Goal: Task Accomplishment & Management: Manage account settings

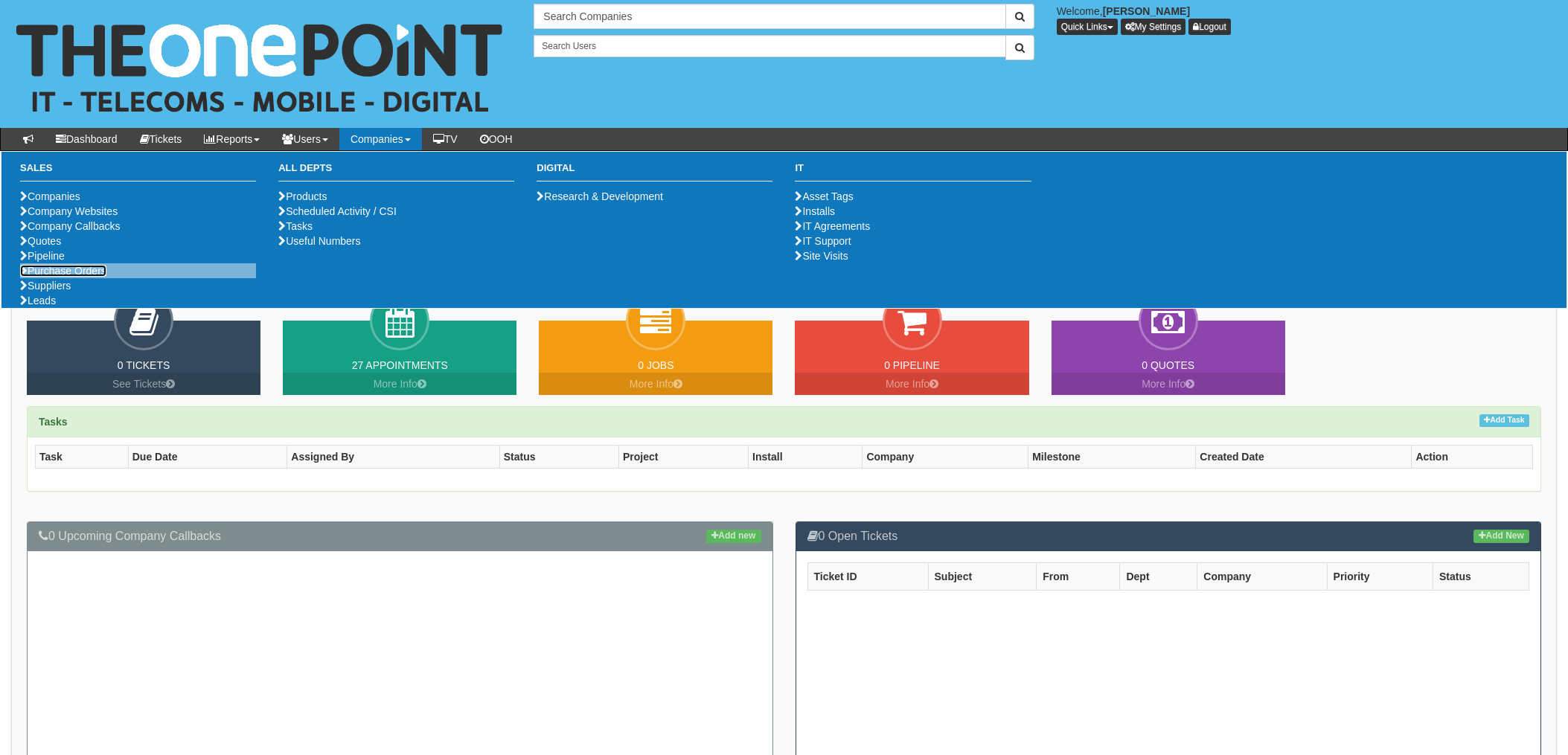
click at [70, 278] on li "Purchase Orders" at bounding box center [138, 270] width 236 height 14
click at [80, 277] on link "Purchase Orders" at bounding box center [63, 270] width 86 height 12
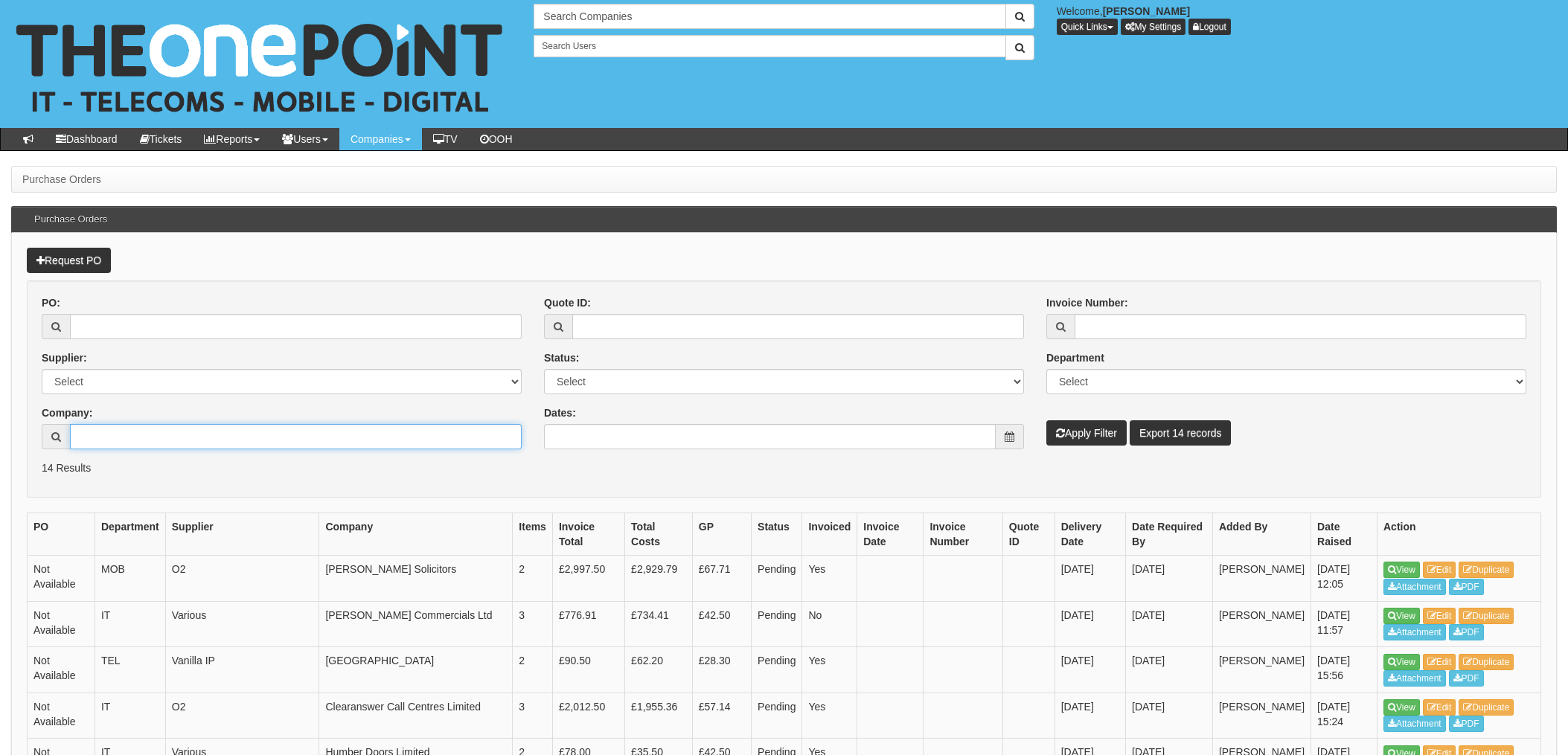
click at [167, 442] on input "Company:" at bounding box center [295, 436] width 451 height 25
type input "Oughtred & [PERSON_NAME] (Facilities)"
click at [1109, 429] on button "Apply Filter" at bounding box center [1086, 433] width 80 height 25
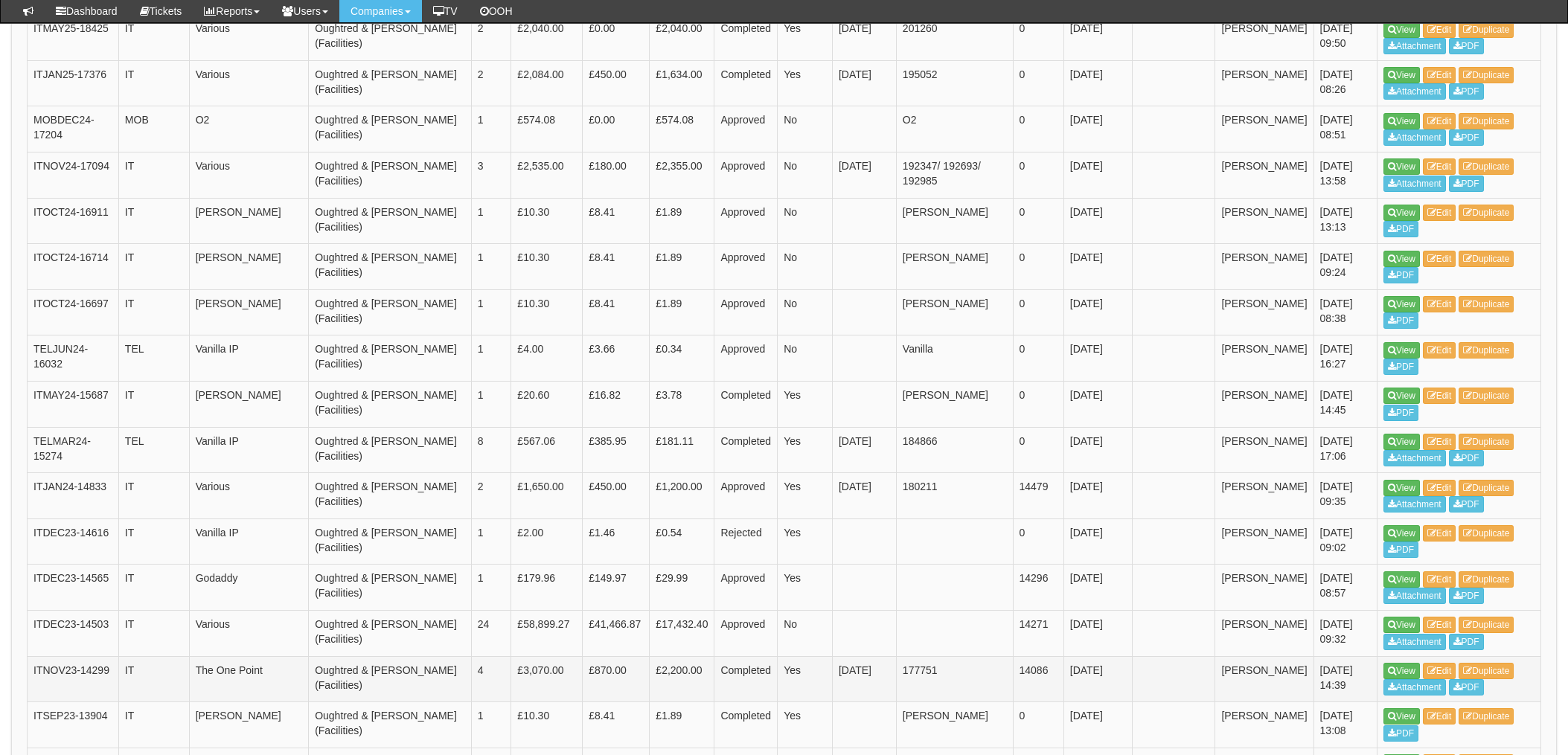
scroll to position [297, 0]
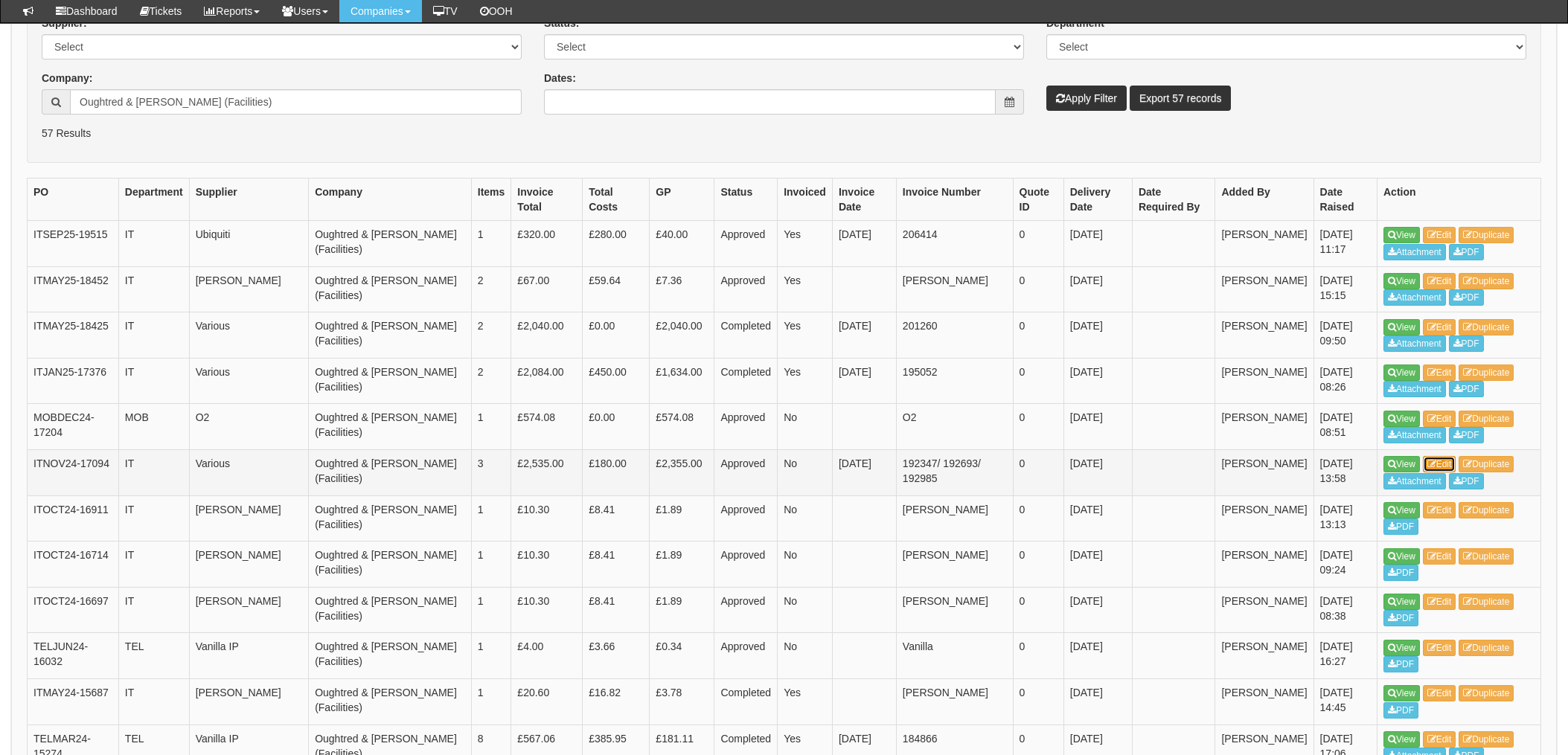
click at [1438, 462] on link "Edit" at bounding box center [1440, 464] width 34 height 16
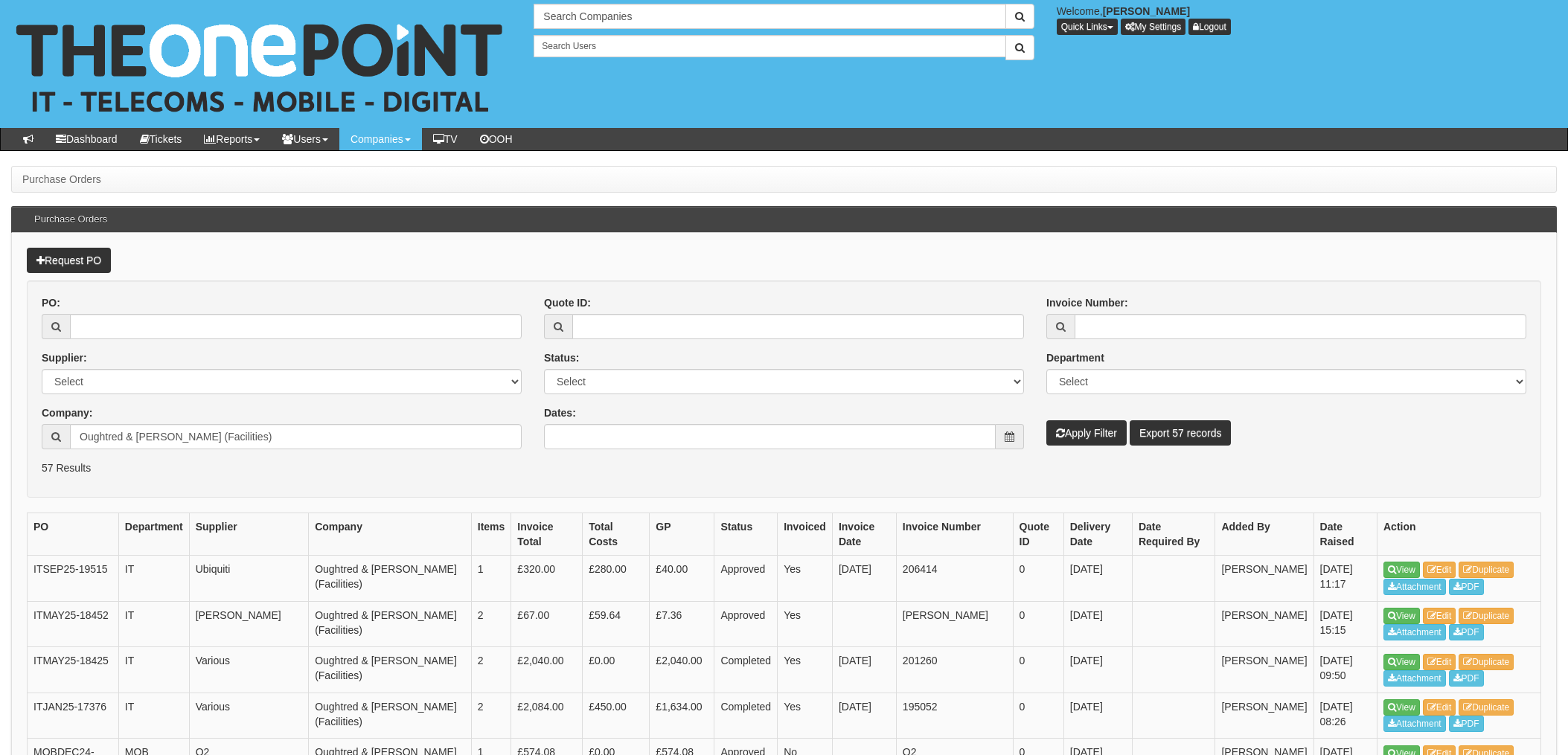
scroll to position [334, 0]
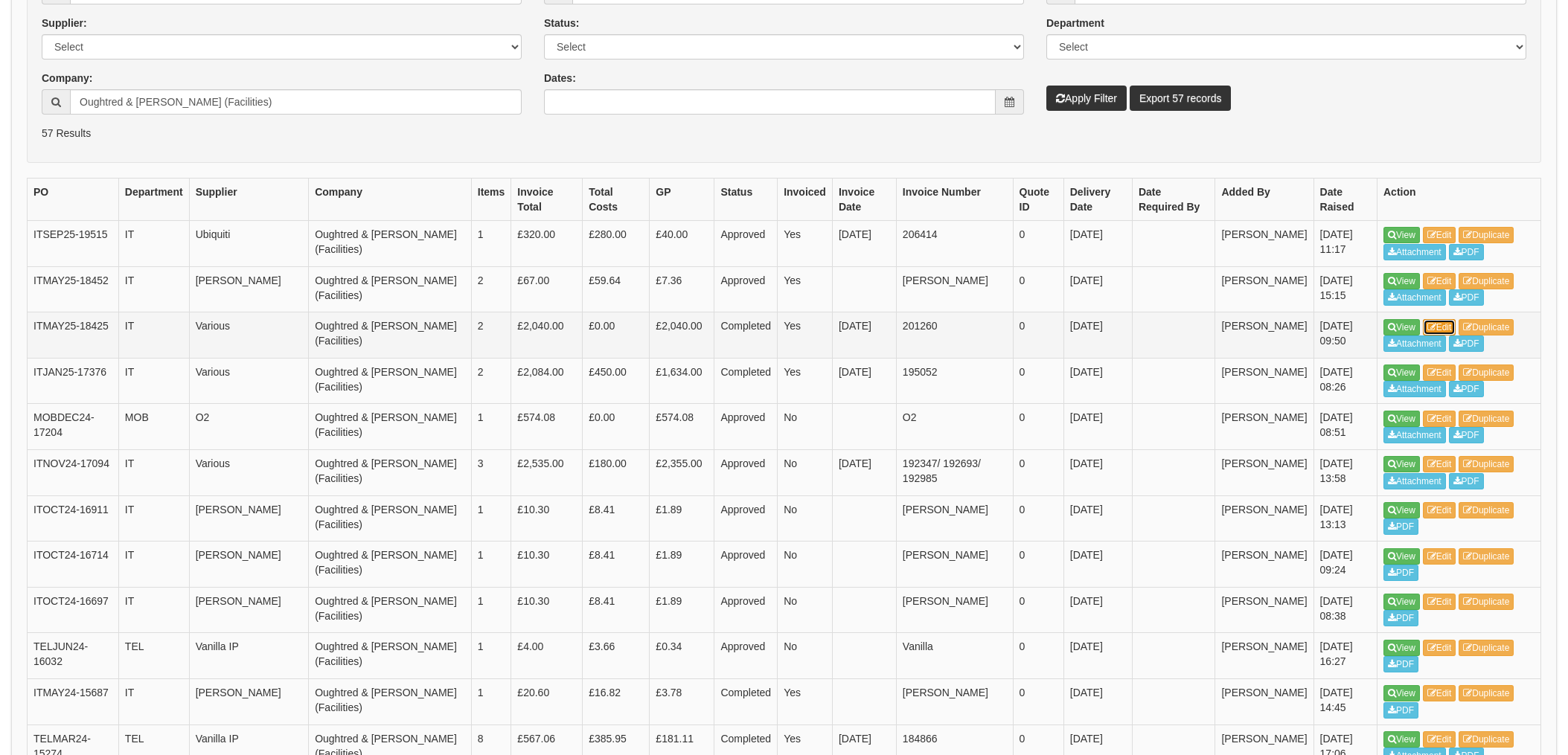
click at [1455, 327] on link "Edit" at bounding box center [1440, 327] width 34 height 16
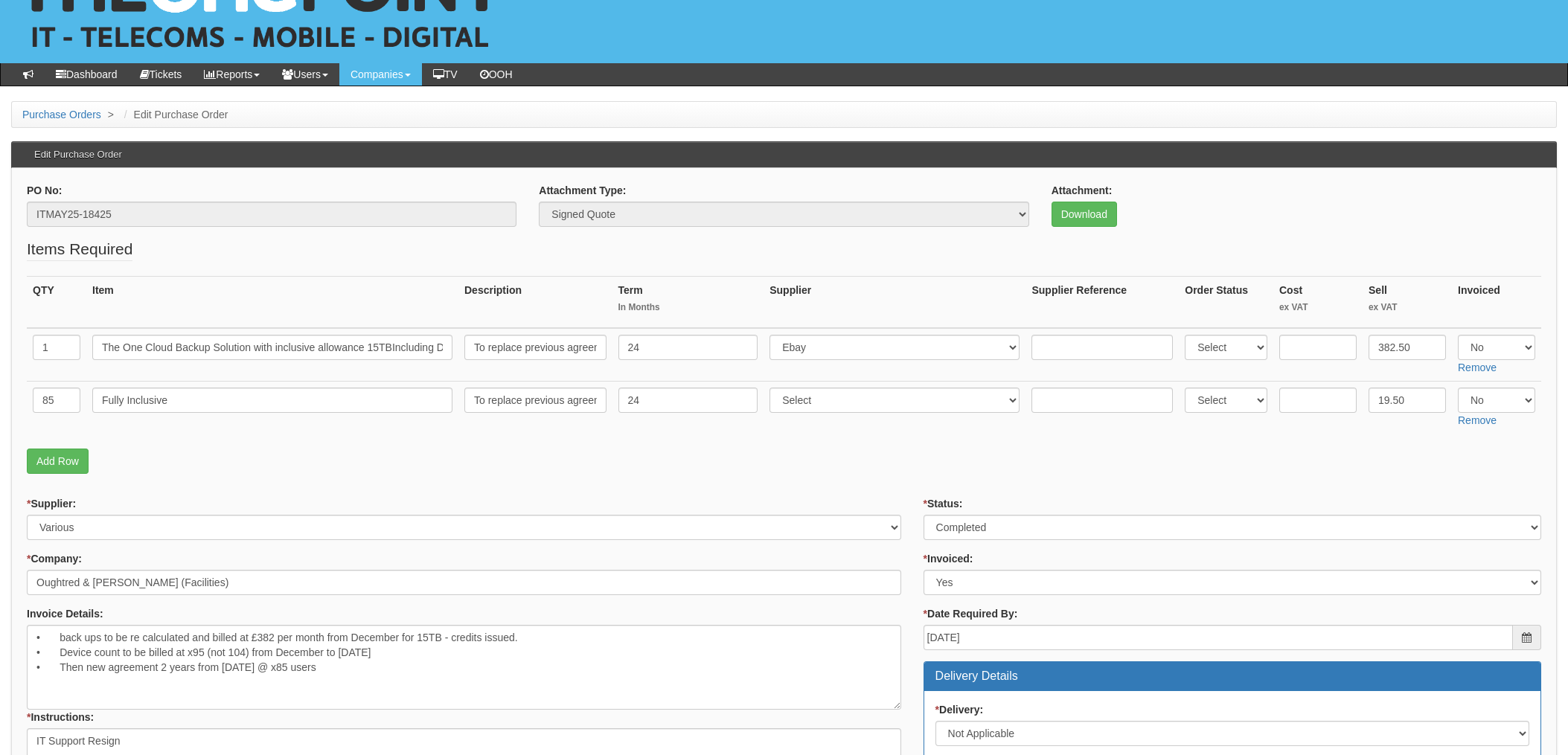
scroll to position [99, 0]
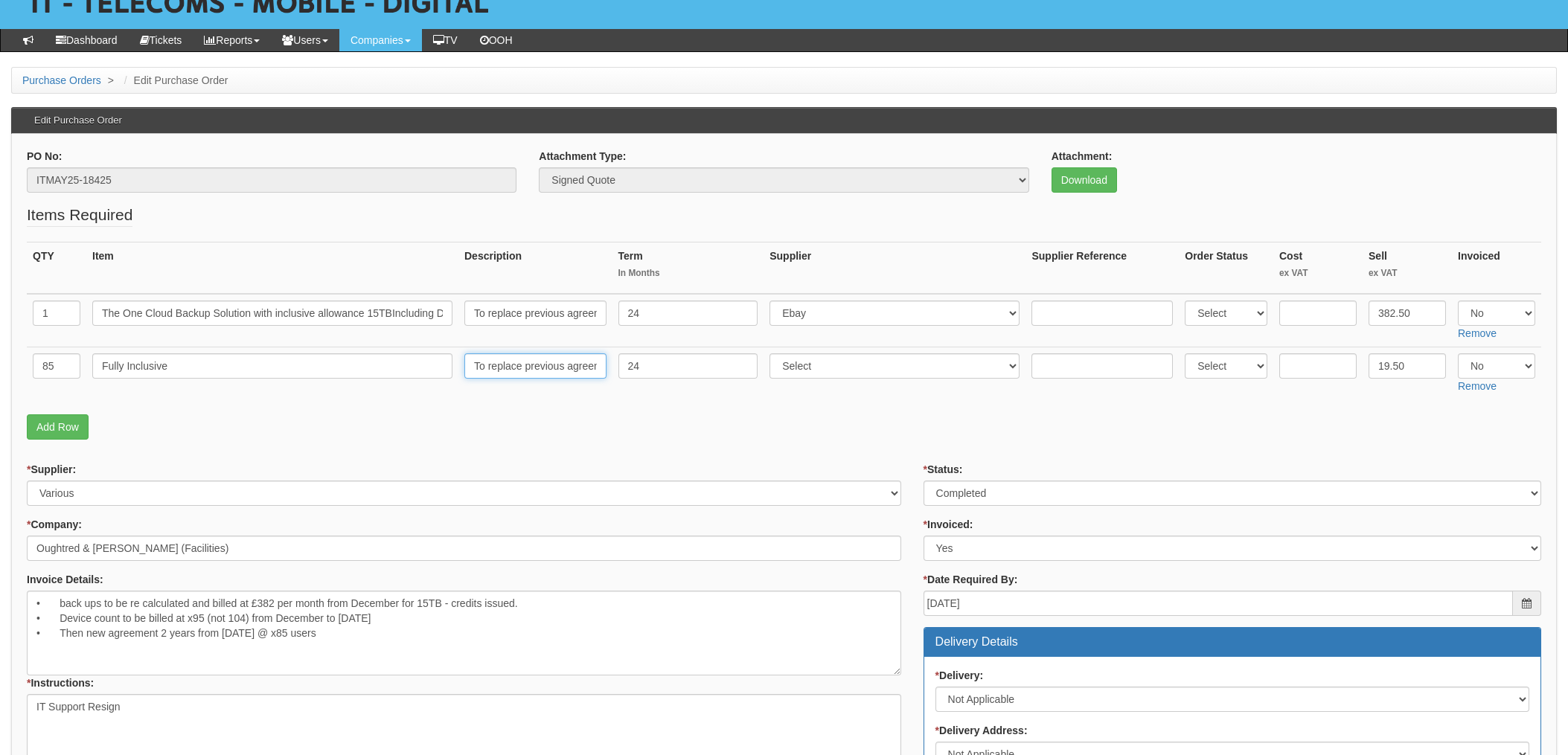
click at [523, 375] on input "To replace previous agreement - effective Date [DATE]. Payment starts: [DATE]" at bounding box center [535, 365] width 142 height 25
drag, startPoint x: 481, startPoint y: 365, endPoint x: 619, endPoint y: 363, distance: 138.0
click at [628, 363] on tr "85 Fully Inclusive To replace previous agreement - effective Date [DATE]. Payme…" at bounding box center [784, 374] width 1514 height 53
click at [545, 416] on p "Add Row" at bounding box center [784, 426] width 1514 height 25
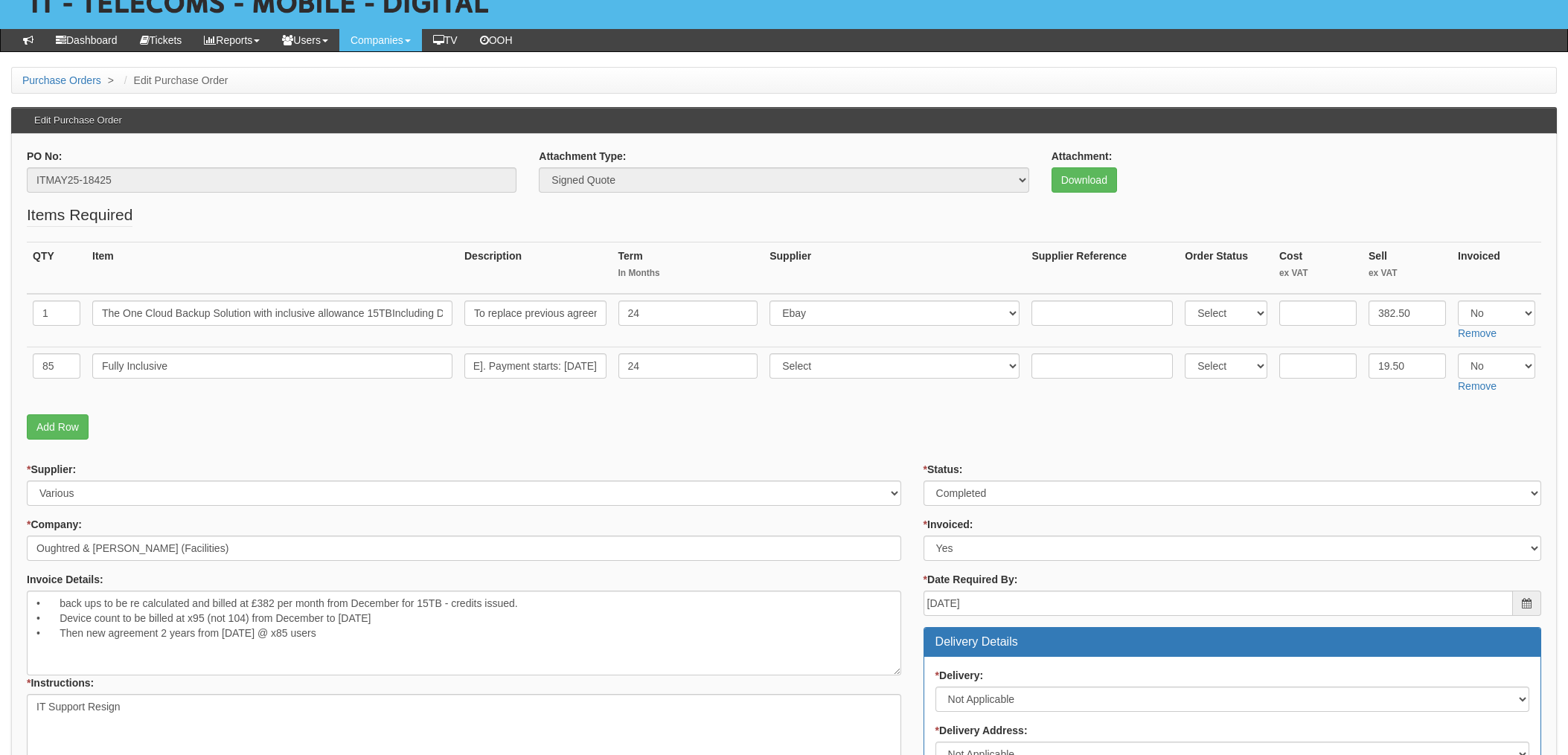
scroll to position [0, 0]
click at [906, 441] on fieldset "Items Required QTY Item Description Term In Months Supplier Supplier Reference …" at bounding box center [784, 325] width 1514 height 243
